Goal: Task Accomplishment & Management: Manage account settings

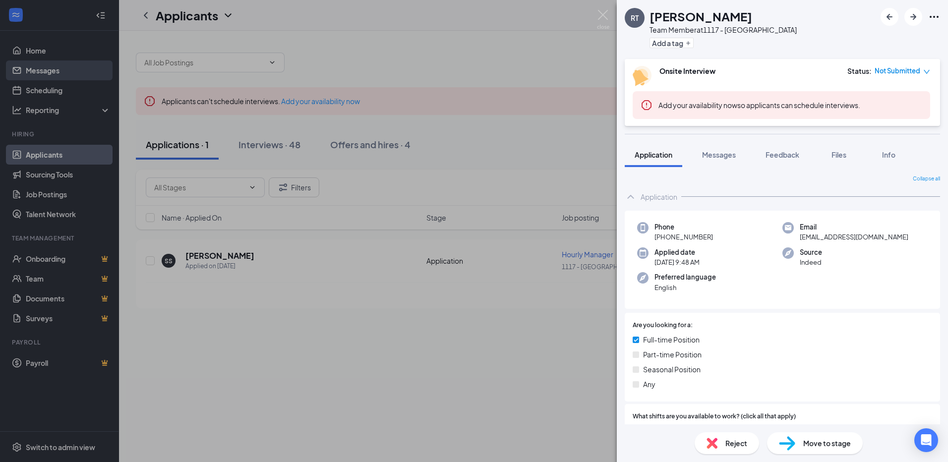
drag, startPoint x: 395, startPoint y: 64, endPoint x: 31, endPoint y: 74, distance: 364.4
click at [392, 63] on div "RT [PERSON_NAME] Team Member at [GEOGRAPHIC_DATA] Add a tag Onsite Interview St…" at bounding box center [474, 231] width 948 height 462
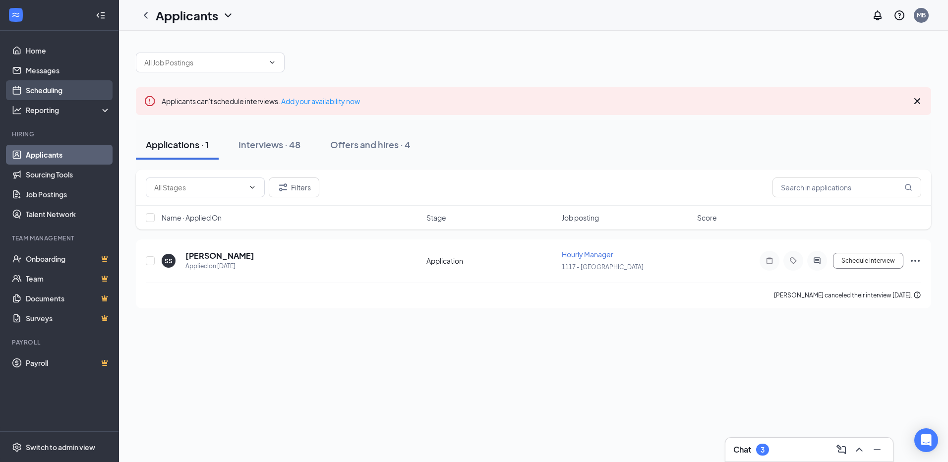
click at [35, 91] on link "Scheduling" at bounding box center [68, 90] width 85 height 20
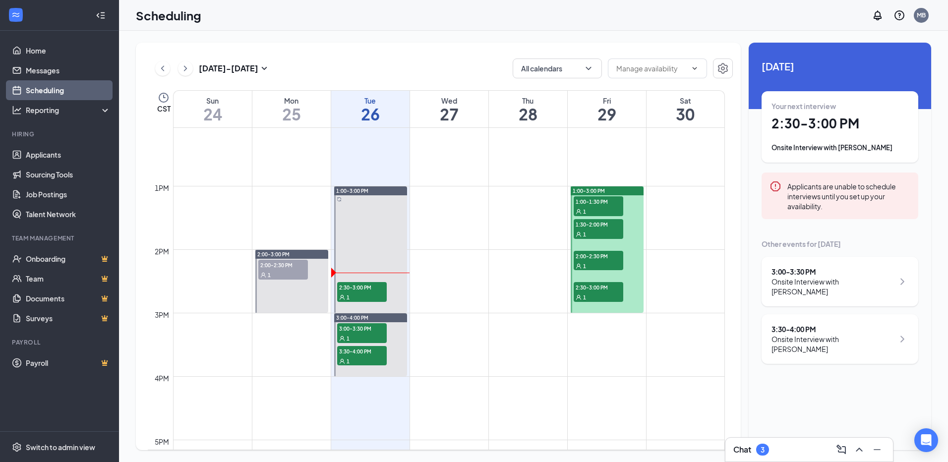
scroll to position [785, 0]
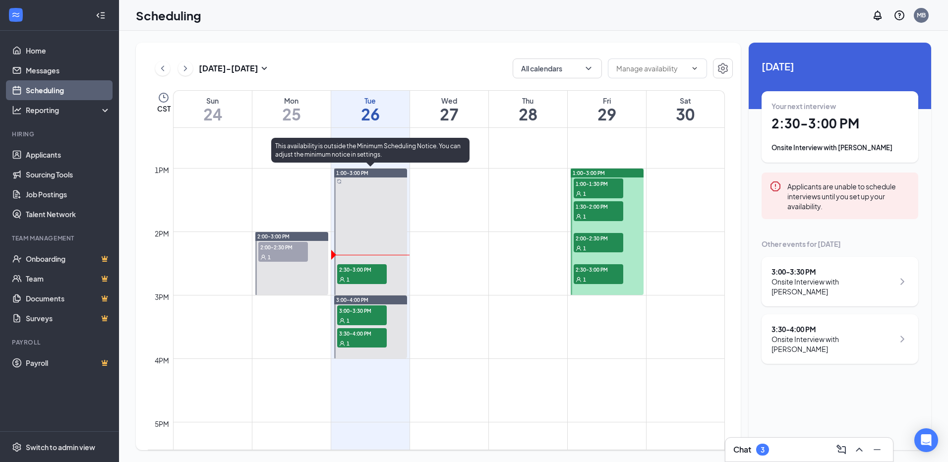
click at [374, 268] on span "2:30-3:00 PM" at bounding box center [362, 269] width 50 height 10
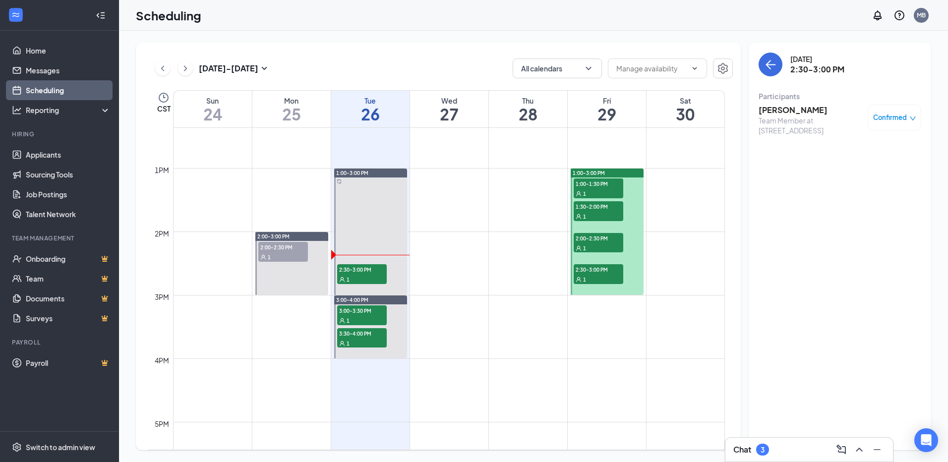
click at [794, 108] on h3 "[PERSON_NAME]" at bounding box center [810, 110] width 104 height 11
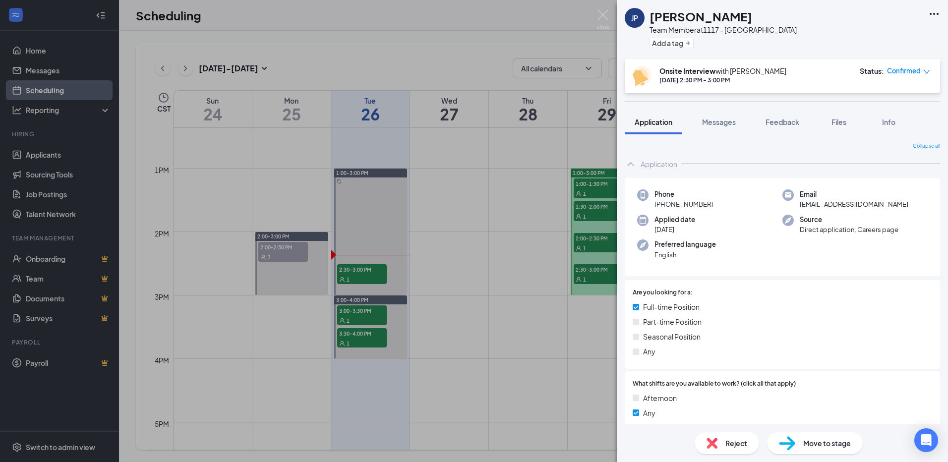
click at [926, 14] on div "[PERSON_NAME] Team Member at [GEOGRAPHIC_DATA] Add a tag" at bounding box center [782, 29] width 331 height 59
click at [932, 15] on icon "Ellipses" at bounding box center [934, 14] width 12 height 12
click at [910, 37] on link "View full application" at bounding box center [880, 37] width 107 height 10
drag, startPoint x: 544, startPoint y: 283, endPoint x: 501, endPoint y: 214, distance: 81.0
click at [543, 284] on div "[PERSON_NAME] Team Member at [GEOGRAPHIC_DATA] Add a tag Onsite Interview with …" at bounding box center [474, 231] width 948 height 462
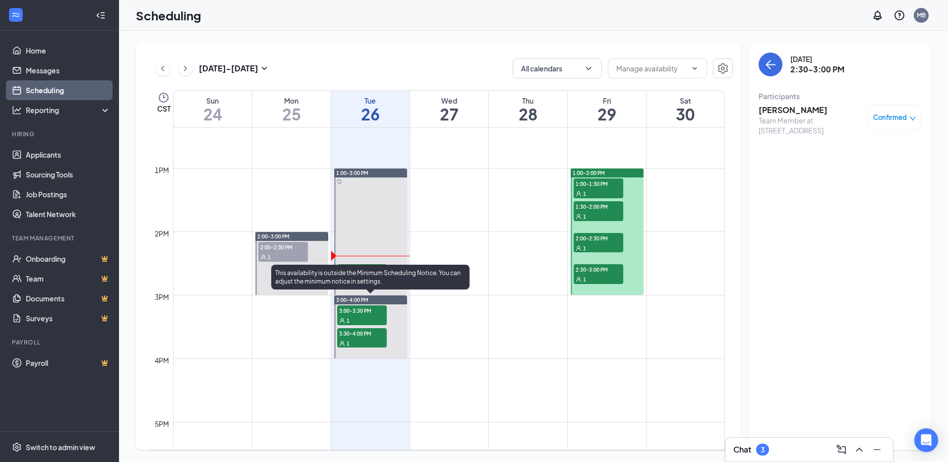
click at [348, 308] on span "3:00-3:30 PM" at bounding box center [362, 310] width 50 height 10
click at [363, 338] on div "1" at bounding box center [362, 343] width 50 height 10
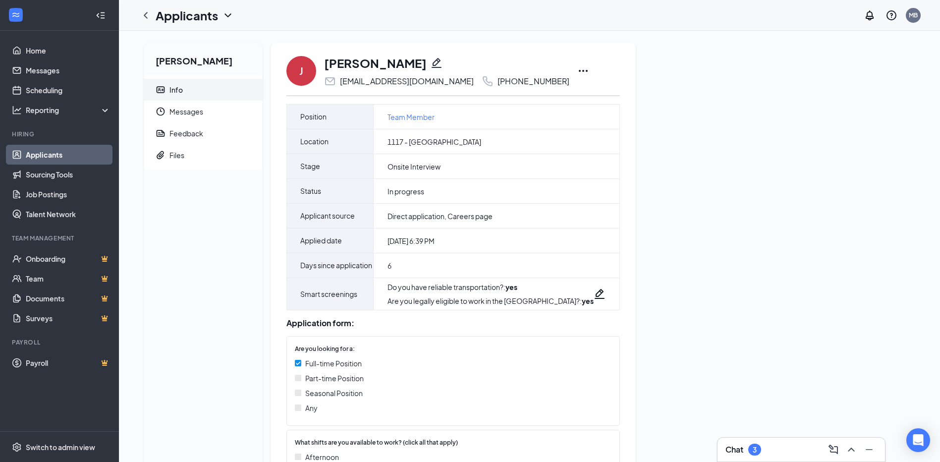
click at [566, 70] on div "J Jhon Pedroza jhonipedroza751@gmail.com +1 (224) 288-8126" at bounding box center [453, 71] width 334 height 33
click at [577, 70] on icon "Ellipses" at bounding box center [583, 71] width 12 height 12
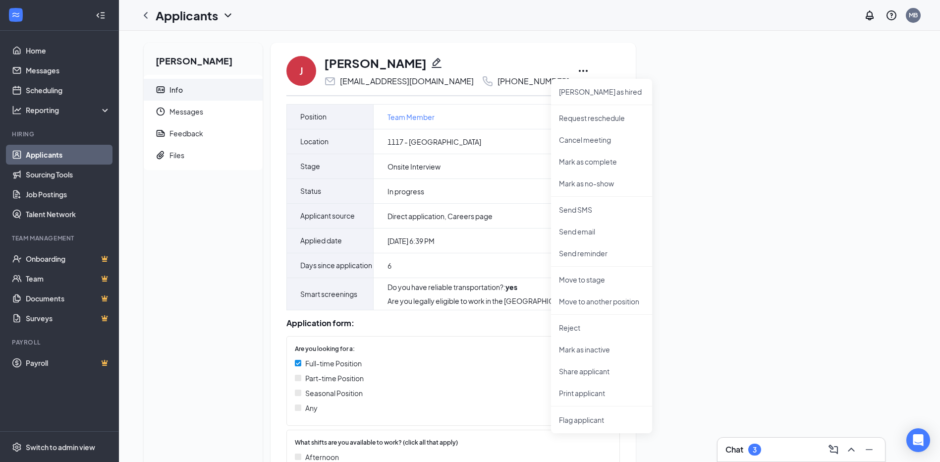
click at [577, 70] on icon "Ellipses" at bounding box center [583, 71] width 12 height 12
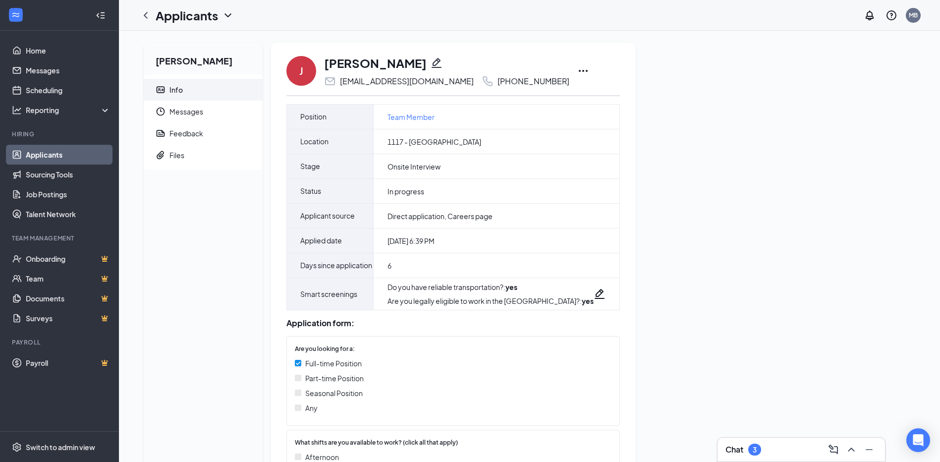
click at [579, 71] on icon "Ellipses" at bounding box center [583, 71] width 9 height 2
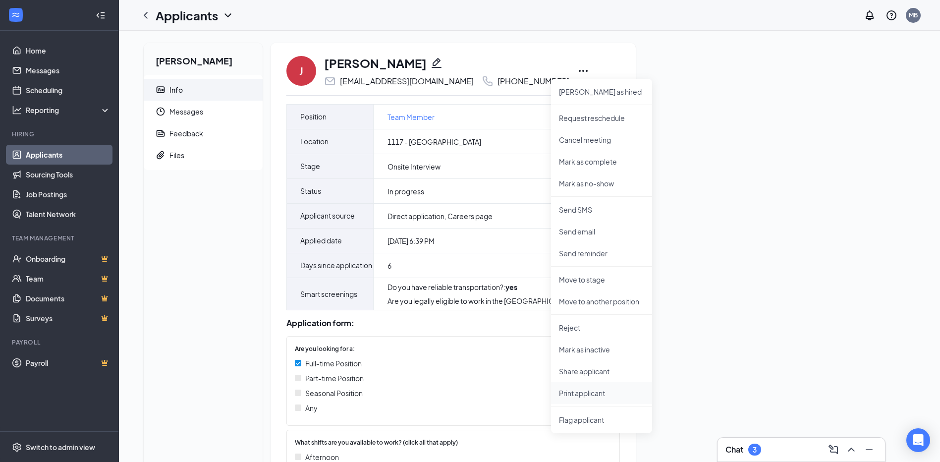
click at [602, 393] on p "Print applicant" at bounding box center [601, 393] width 85 height 10
